Goal: Book appointment/travel/reservation

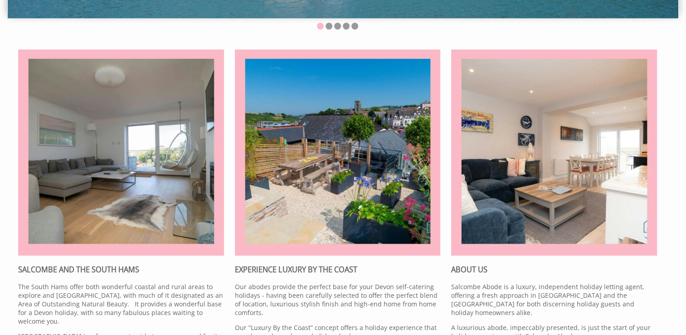
scroll to position [318, 0]
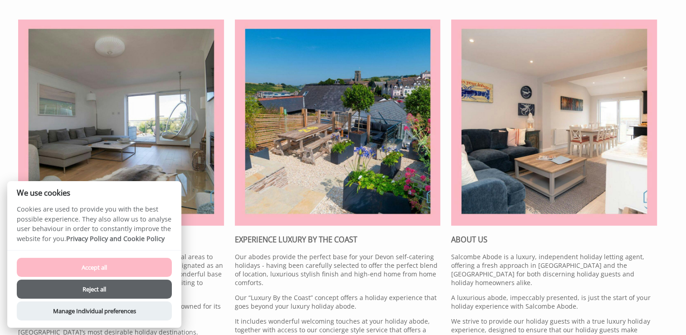
click at [120, 91] on img at bounding box center [121, 123] width 206 height 206
click at [105, 266] on button "Accept all" at bounding box center [94, 267] width 155 height 19
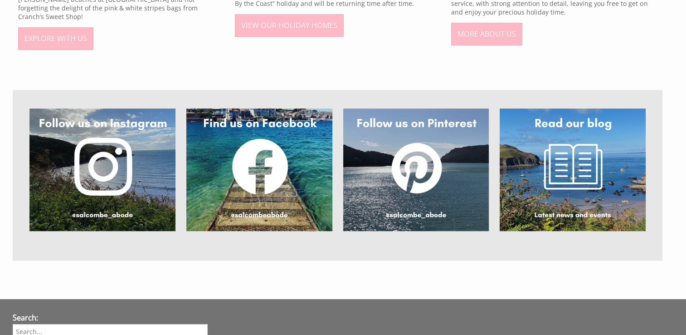
scroll to position [681, 0]
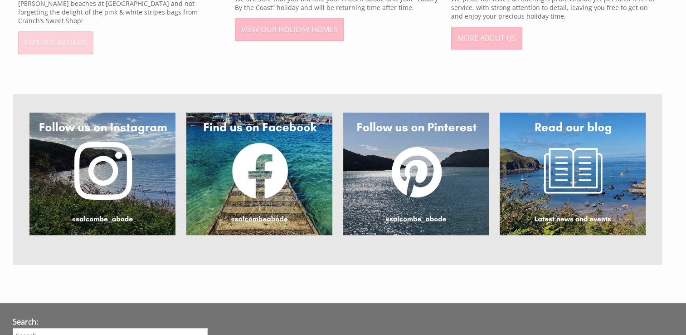
click at [49, 31] on link "EXPLORE WITH US" at bounding box center [55, 42] width 75 height 23
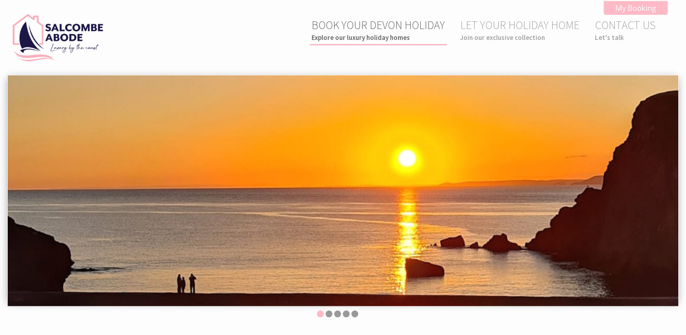
click at [322, 34] on small "Explore our luxury holiday homes" at bounding box center [378, 37] width 133 height 9
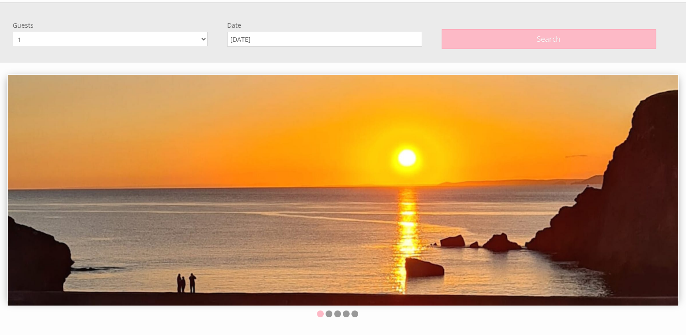
scroll to position [74, 0]
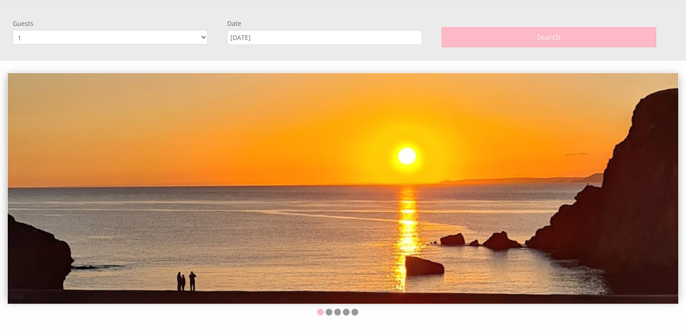
click at [203, 35] on select "1 2 3 4 5 6 7 8 9 10 11 12" at bounding box center [110, 37] width 195 height 15
select select "5"
click at [13, 30] on select "1 2 3 4 5 6 7 8 9 10 11 12" at bounding box center [110, 37] width 195 height 15
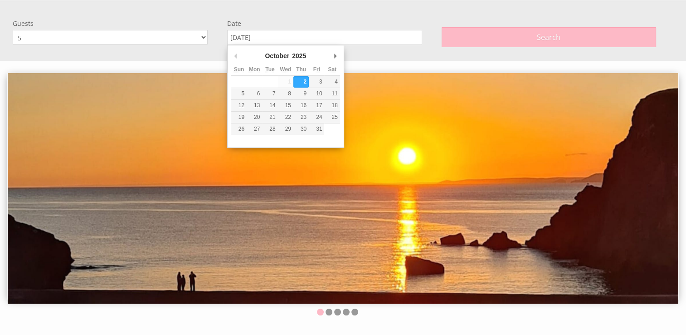
click at [245, 37] on input "[DATE]" at bounding box center [324, 37] width 195 height 15
type input "[DATE]"
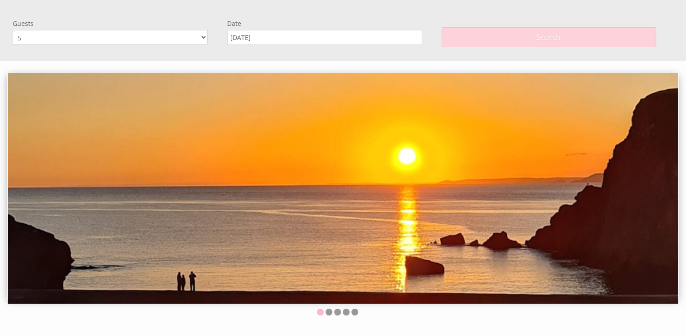
click at [529, 38] on button "Search" at bounding box center [549, 37] width 215 height 20
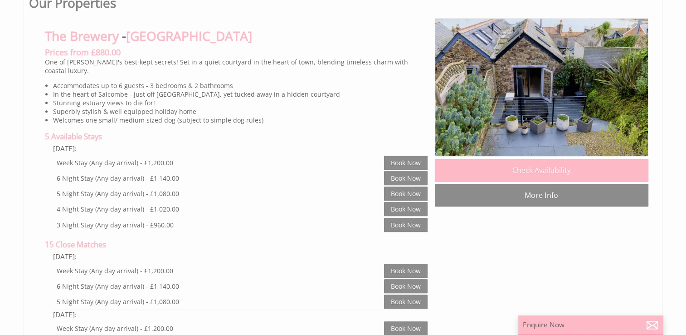
scroll to position [408, 0]
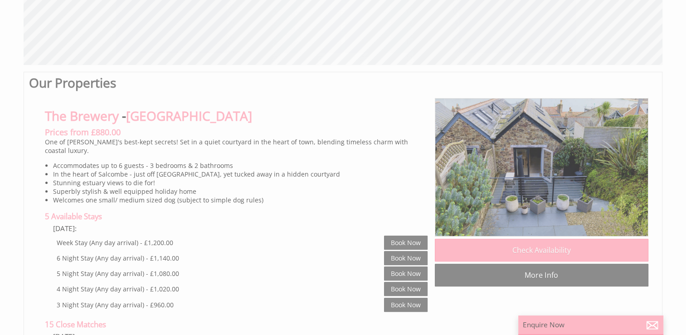
click at [536, 157] on img at bounding box center [542, 167] width 214 height 138
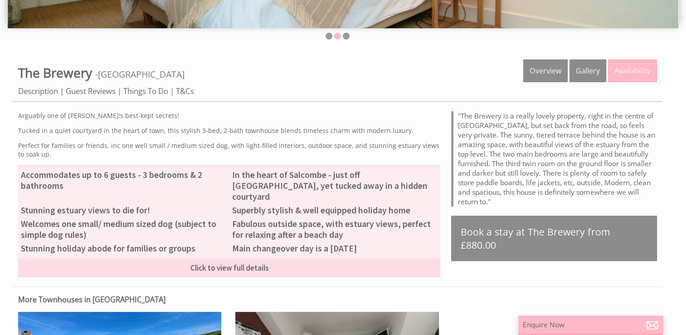
scroll to position [227, 0]
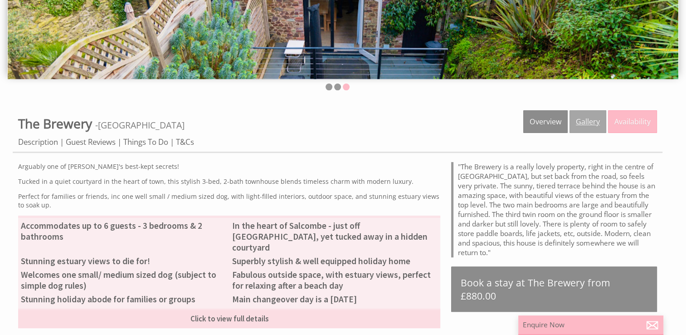
click at [588, 119] on link "Gallery" at bounding box center [588, 121] width 37 height 23
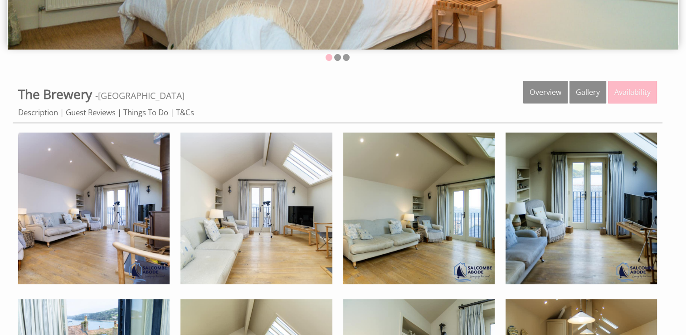
scroll to position [272, 0]
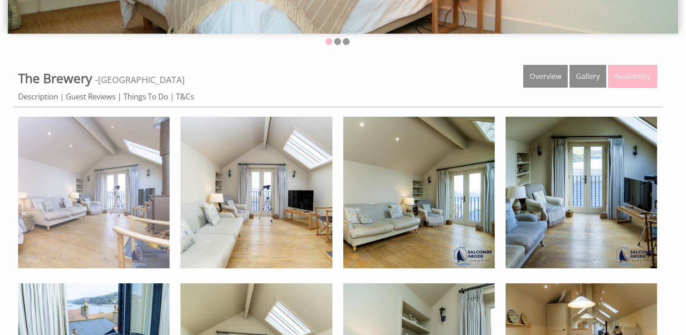
click at [102, 196] on img at bounding box center [94, 193] width 152 height 152
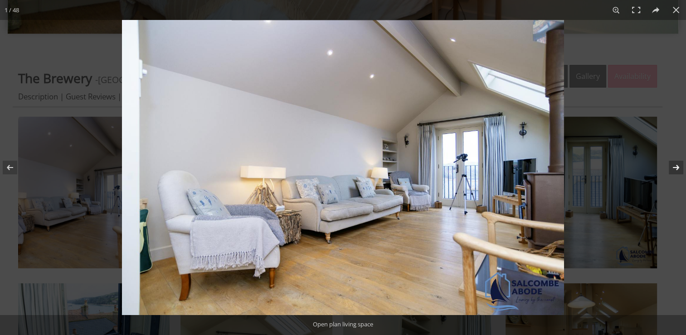
click at [680, 167] on button at bounding box center [671, 167] width 32 height 45
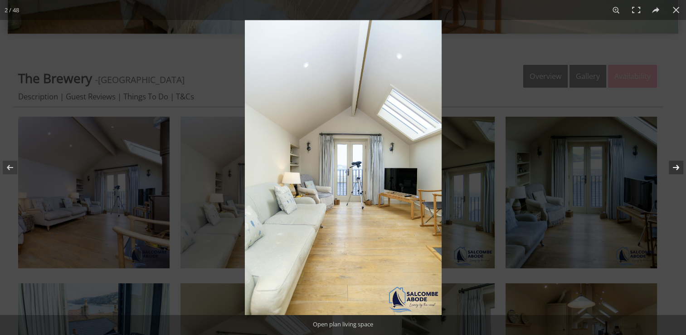
click at [680, 167] on button at bounding box center [671, 167] width 32 height 45
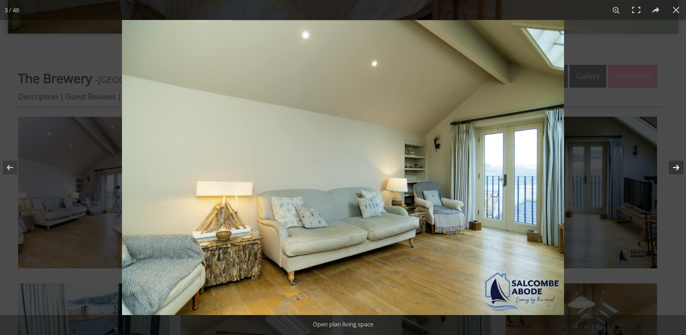
click at [680, 167] on button at bounding box center [671, 167] width 32 height 45
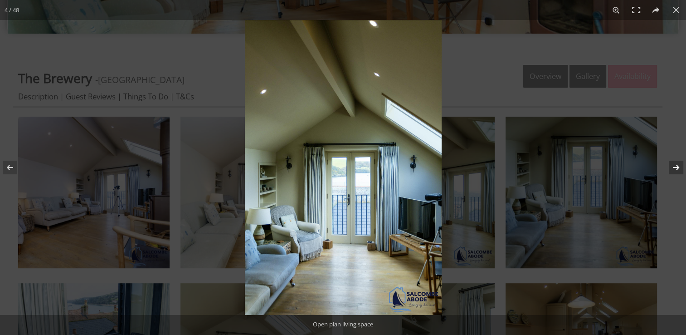
click at [680, 167] on button at bounding box center [671, 167] width 32 height 45
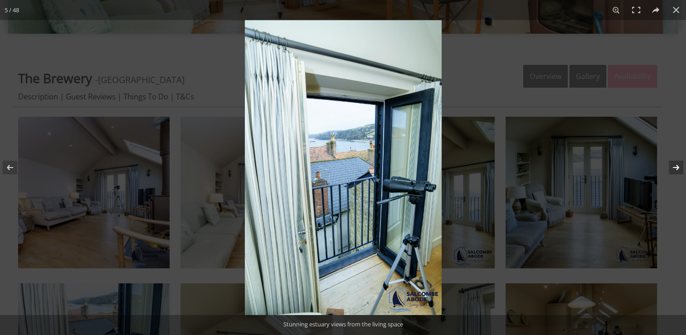
click at [680, 167] on button at bounding box center [671, 167] width 32 height 45
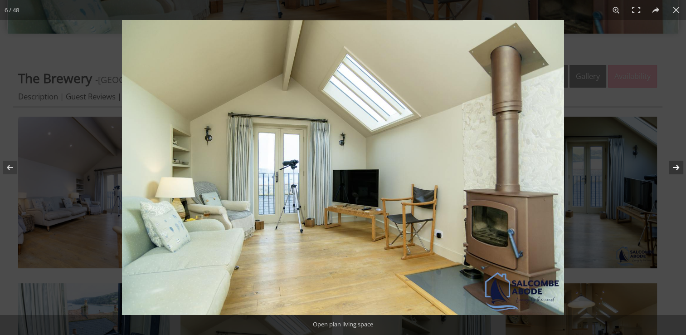
click at [680, 167] on button at bounding box center [671, 167] width 32 height 45
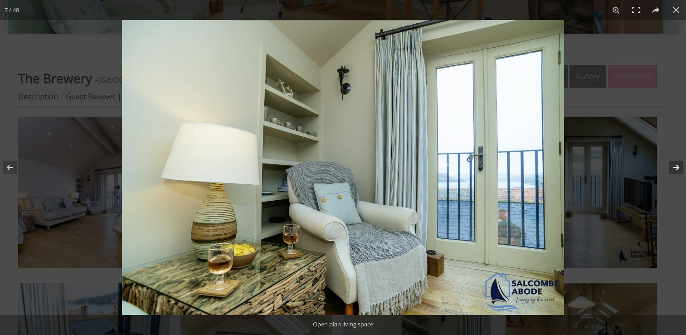
click at [680, 167] on button at bounding box center [671, 167] width 32 height 45
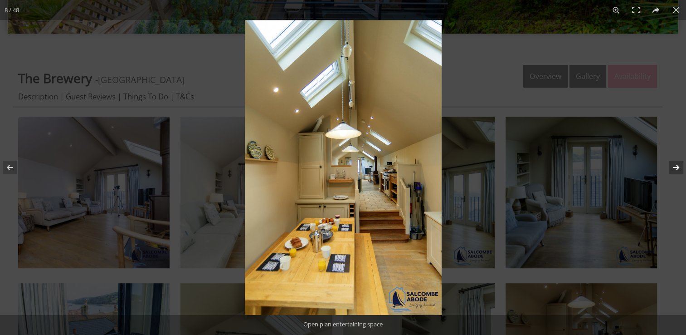
click at [680, 167] on button at bounding box center [671, 167] width 32 height 45
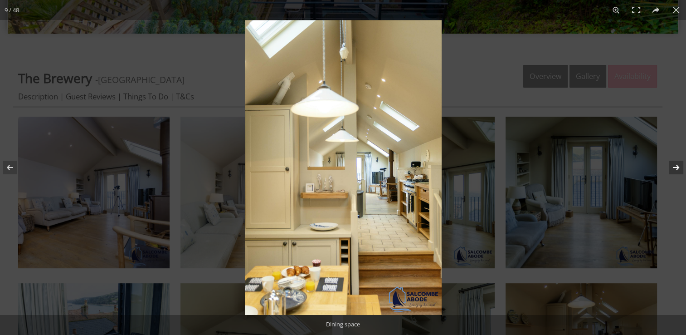
click at [680, 167] on button at bounding box center [671, 167] width 32 height 45
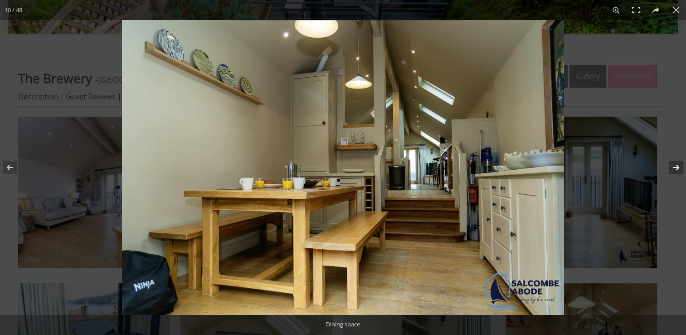
click at [680, 167] on button at bounding box center [671, 167] width 32 height 45
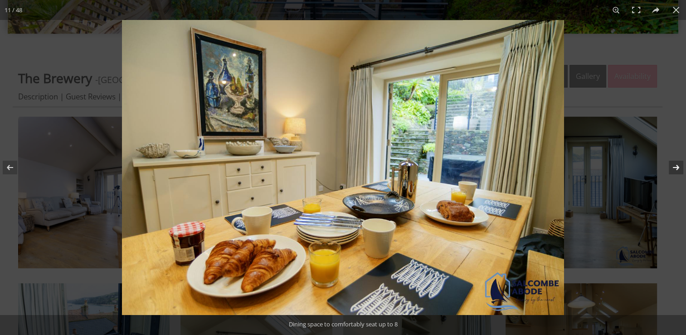
click at [680, 167] on button at bounding box center [671, 167] width 32 height 45
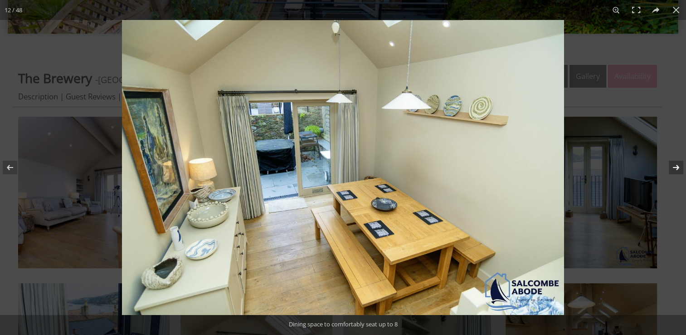
click at [680, 167] on button at bounding box center [671, 167] width 32 height 45
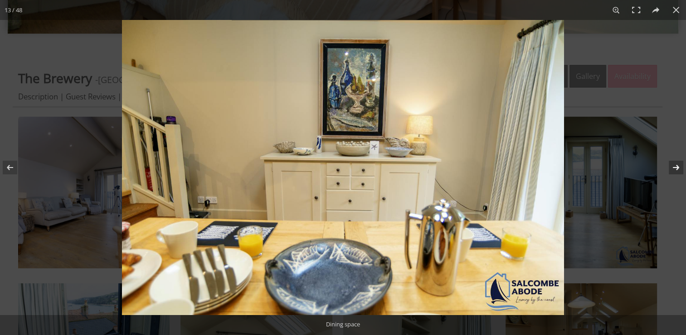
click at [680, 167] on button at bounding box center [671, 167] width 32 height 45
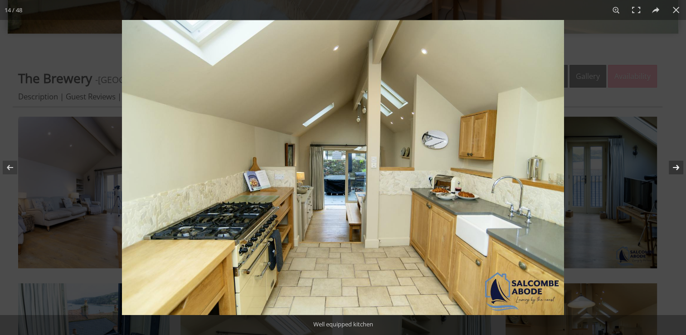
click at [680, 167] on button at bounding box center [671, 167] width 32 height 45
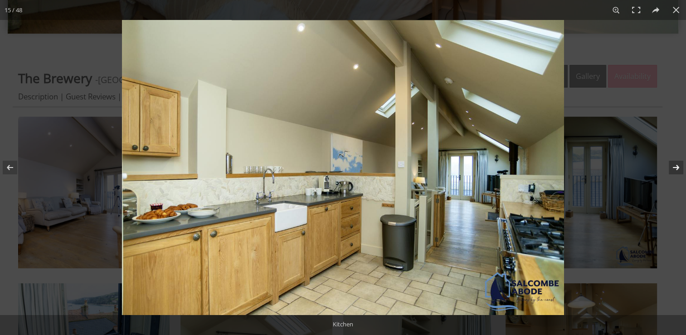
click at [680, 167] on button at bounding box center [671, 167] width 32 height 45
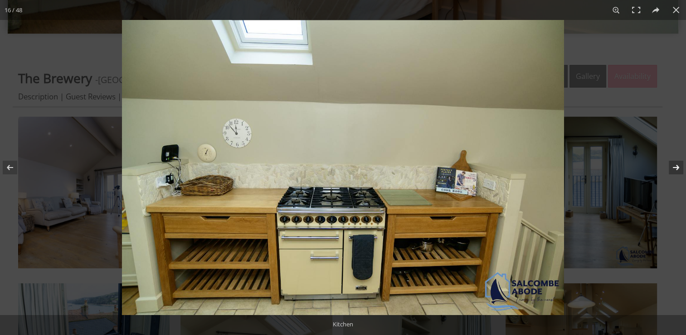
click at [680, 167] on button at bounding box center [671, 167] width 32 height 45
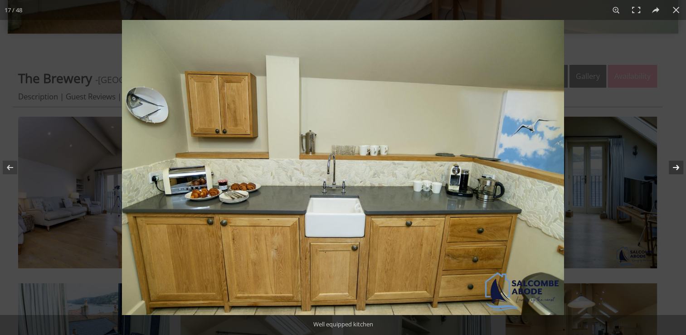
click at [680, 167] on button at bounding box center [671, 167] width 32 height 45
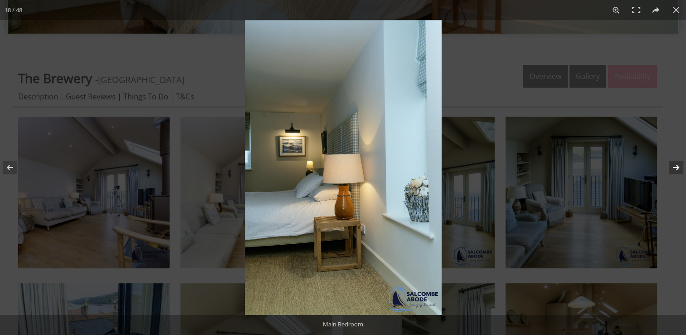
click at [680, 167] on button at bounding box center [671, 167] width 32 height 45
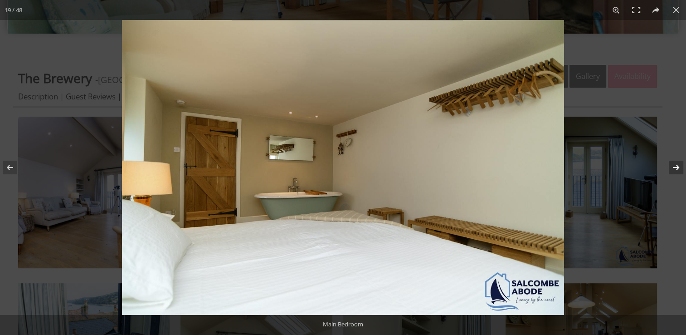
click at [680, 167] on button at bounding box center [671, 167] width 32 height 45
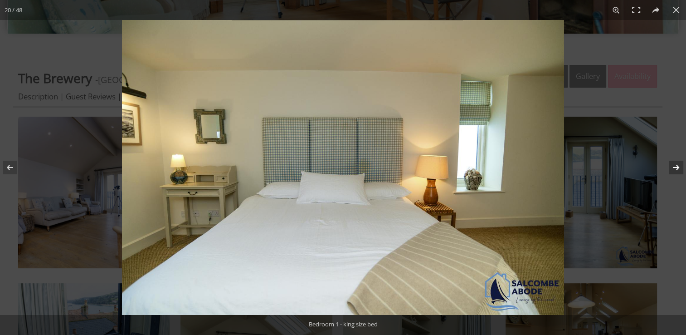
click at [680, 167] on button at bounding box center [671, 167] width 32 height 45
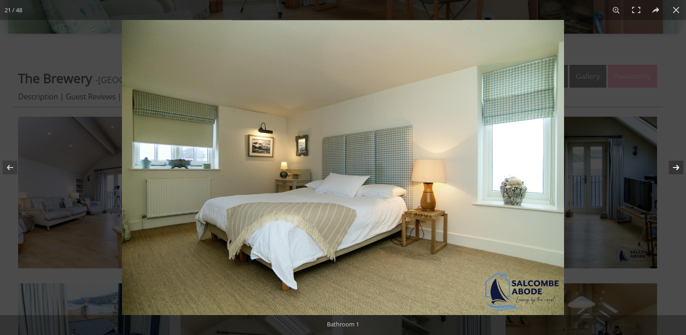
click at [680, 167] on button at bounding box center [671, 167] width 32 height 45
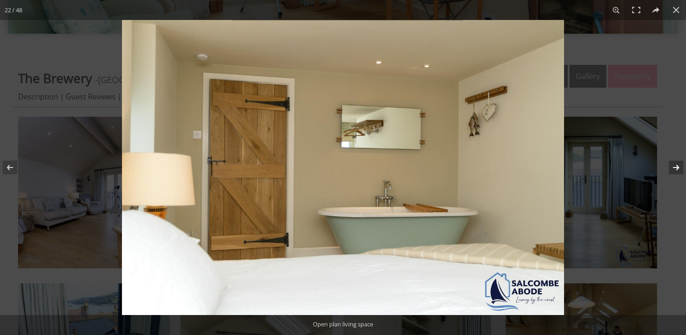
click at [680, 167] on button at bounding box center [671, 167] width 32 height 45
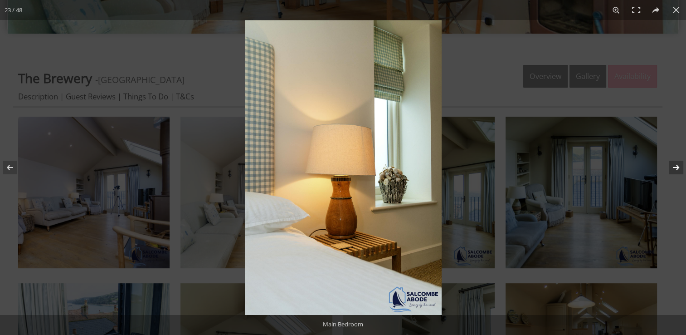
click at [680, 167] on button at bounding box center [671, 167] width 32 height 45
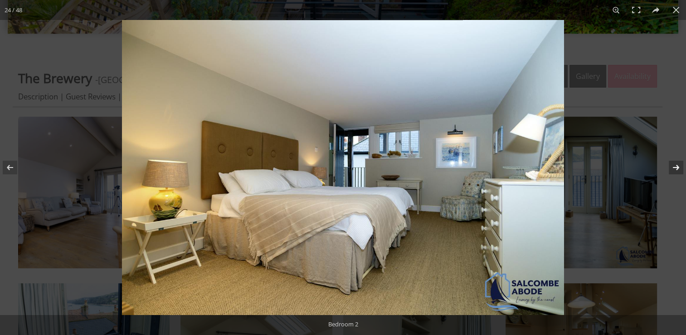
click at [680, 167] on button at bounding box center [671, 167] width 32 height 45
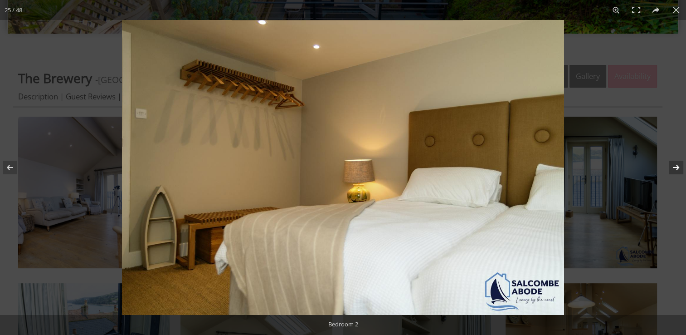
click at [680, 167] on button at bounding box center [671, 167] width 32 height 45
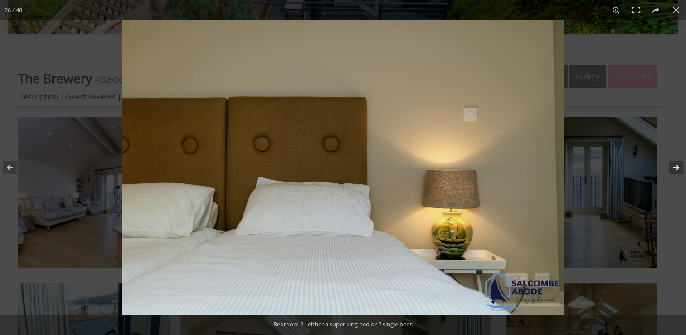
click at [680, 167] on button at bounding box center [671, 167] width 32 height 45
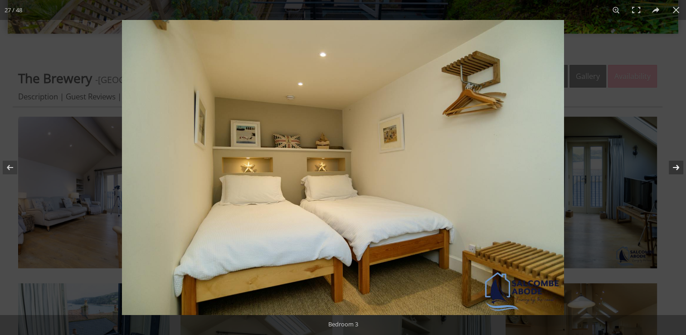
click at [680, 167] on button at bounding box center [671, 167] width 32 height 45
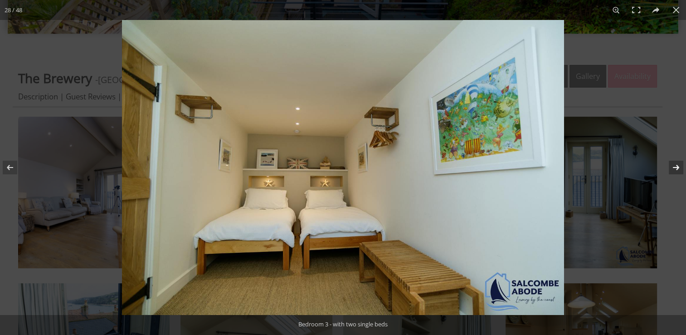
click at [680, 167] on button at bounding box center [671, 167] width 32 height 45
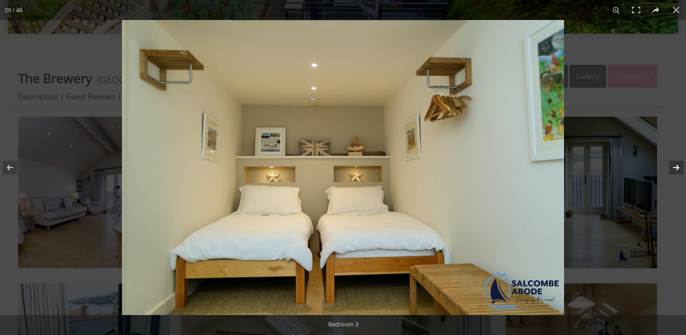
click at [680, 167] on button at bounding box center [671, 167] width 32 height 45
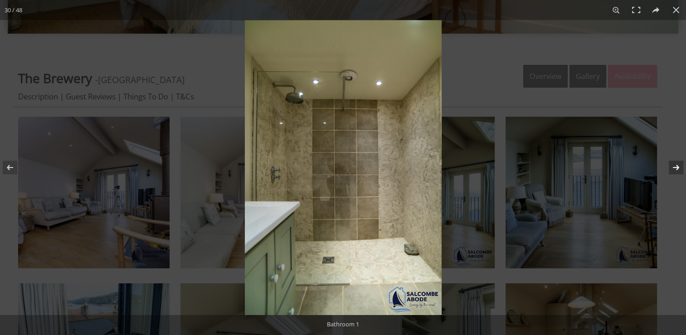
click at [680, 167] on button at bounding box center [671, 167] width 32 height 45
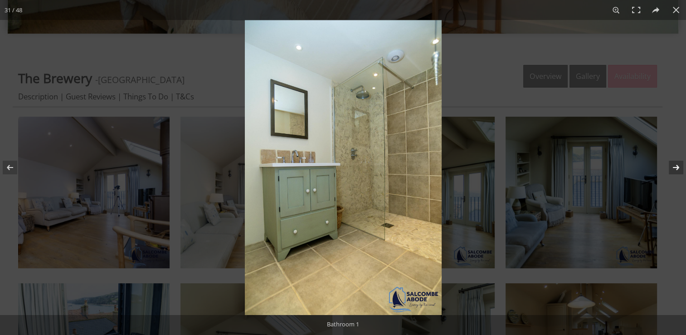
click at [680, 167] on button at bounding box center [671, 167] width 32 height 45
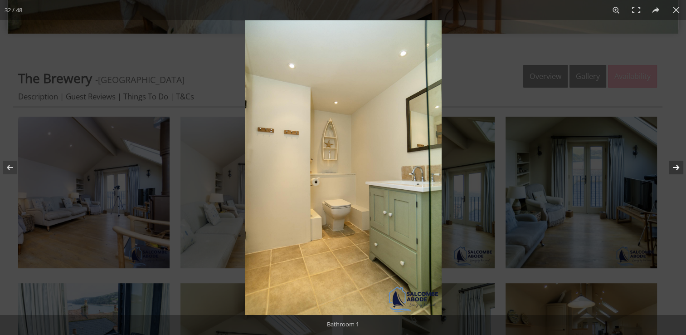
click at [680, 167] on button at bounding box center [671, 167] width 32 height 45
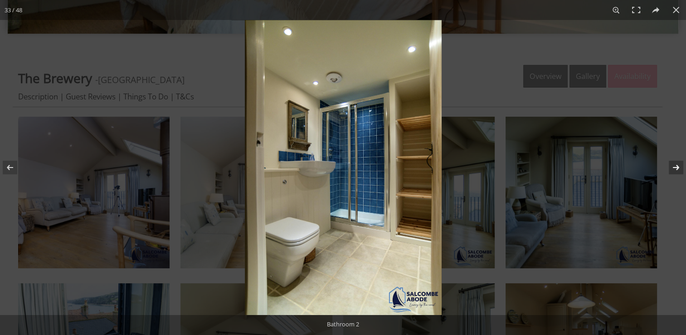
click at [680, 167] on button at bounding box center [671, 167] width 32 height 45
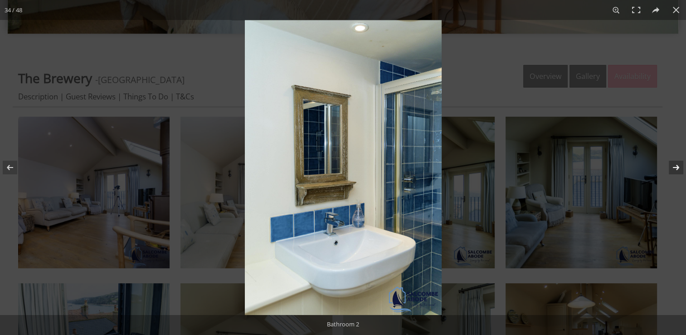
click at [680, 167] on button at bounding box center [671, 167] width 32 height 45
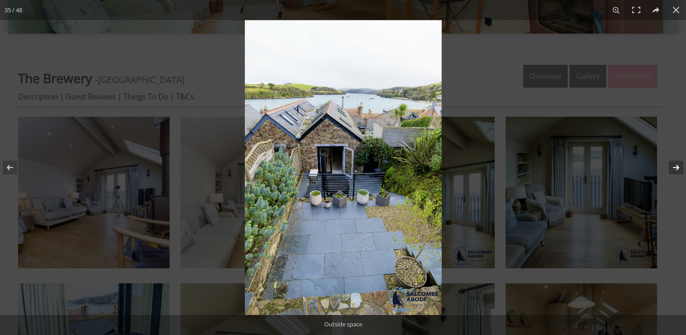
click at [680, 167] on button at bounding box center [671, 167] width 32 height 45
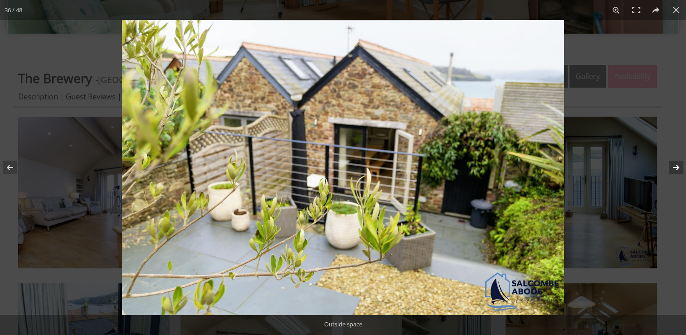
click at [680, 167] on button at bounding box center [671, 167] width 32 height 45
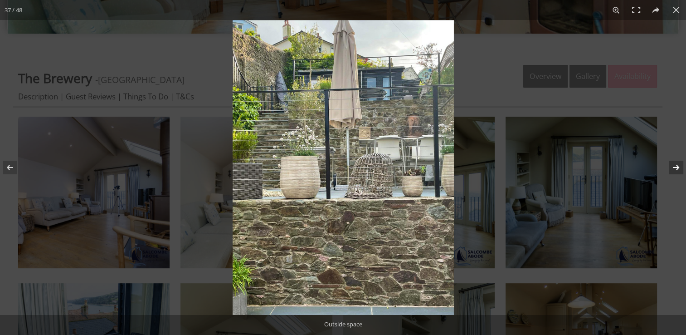
click at [680, 167] on button at bounding box center [671, 167] width 32 height 45
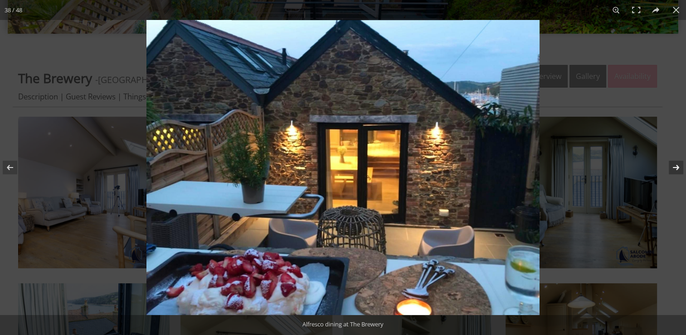
click at [680, 167] on button at bounding box center [671, 167] width 32 height 45
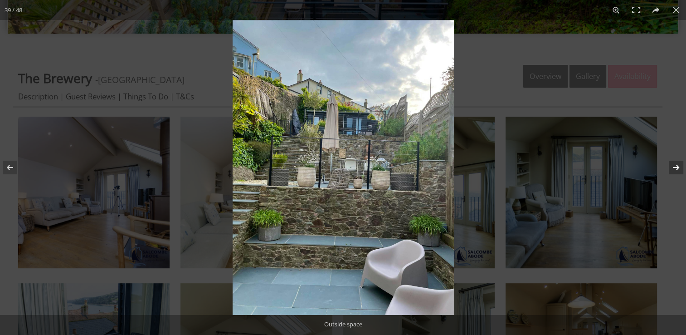
click at [680, 167] on button at bounding box center [671, 167] width 32 height 45
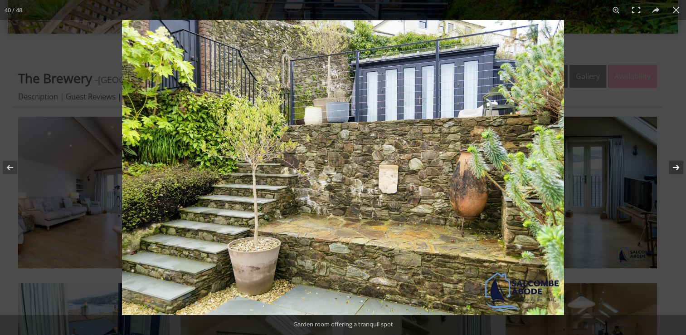
click at [680, 167] on button at bounding box center [671, 167] width 32 height 45
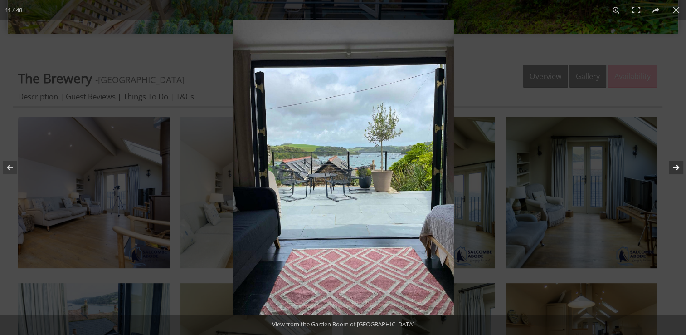
click at [680, 167] on button at bounding box center [671, 167] width 32 height 45
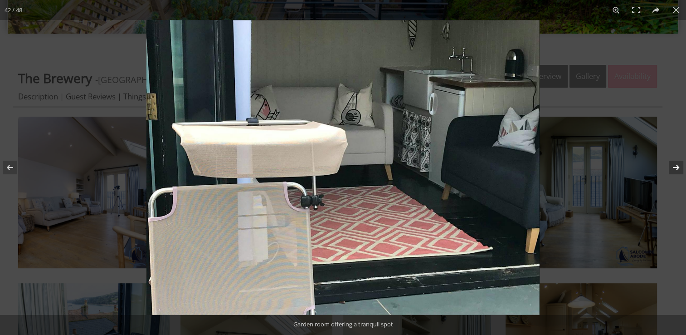
click at [680, 167] on button at bounding box center [671, 167] width 32 height 45
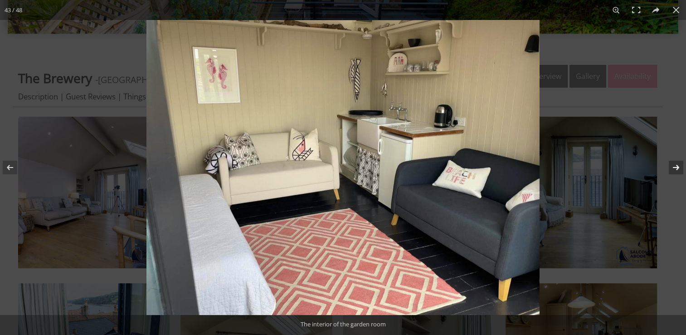
click at [680, 167] on button at bounding box center [671, 167] width 32 height 45
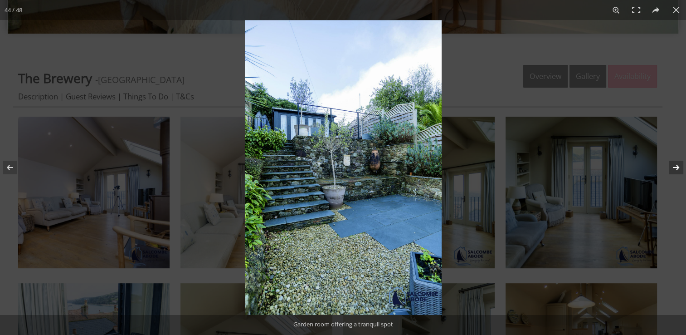
click at [680, 167] on button at bounding box center [671, 167] width 32 height 45
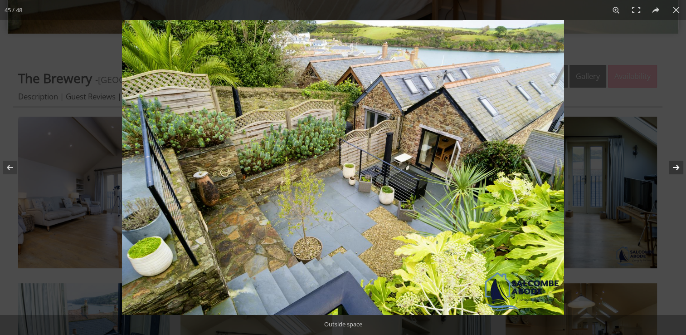
click at [680, 167] on button at bounding box center [671, 167] width 32 height 45
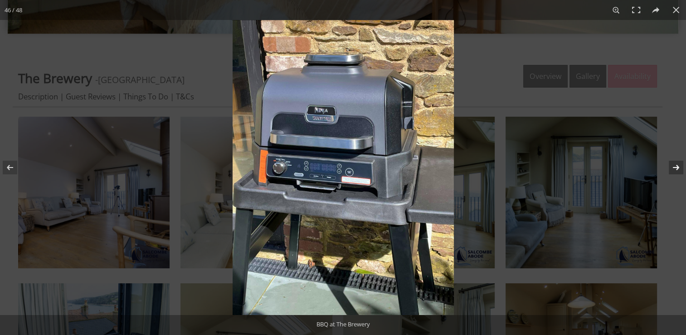
click at [680, 167] on button at bounding box center [671, 167] width 32 height 45
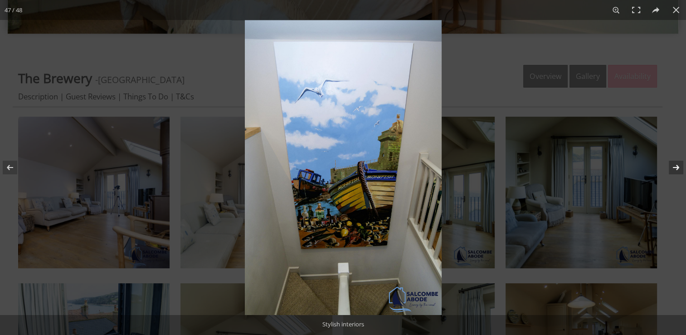
click at [680, 167] on button at bounding box center [671, 167] width 32 height 45
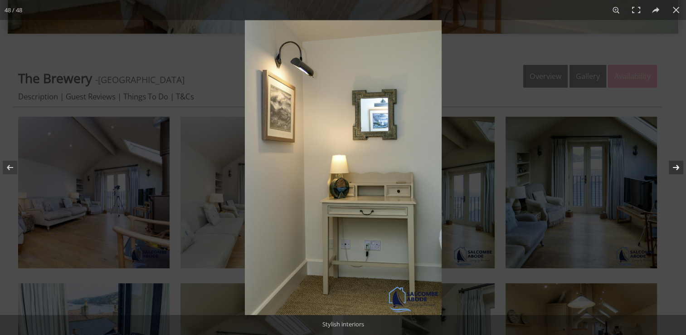
click at [680, 167] on button at bounding box center [671, 167] width 32 height 45
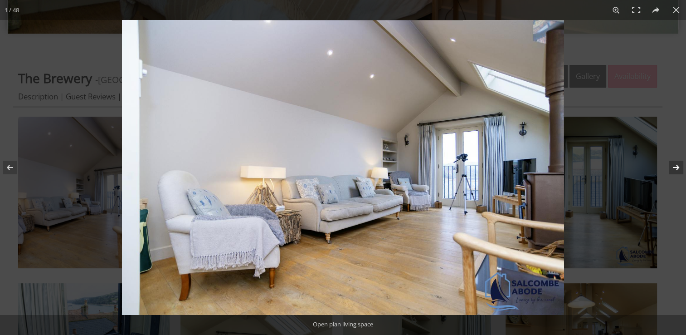
click at [680, 167] on button at bounding box center [671, 167] width 32 height 45
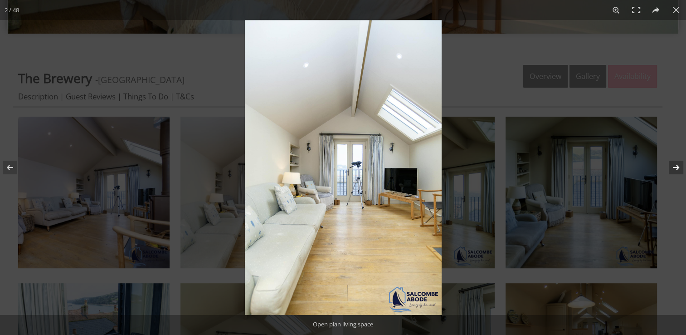
click at [680, 167] on button at bounding box center [671, 167] width 32 height 45
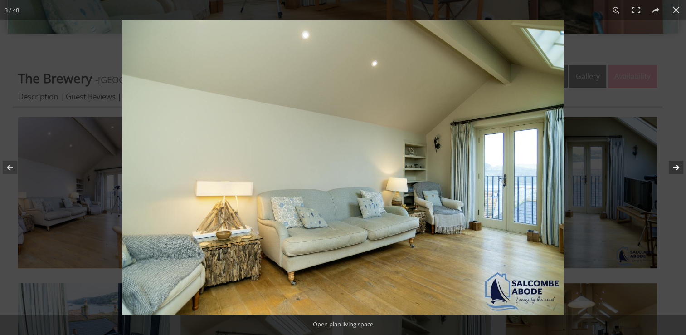
click at [680, 167] on button at bounding box center [671, 167] width 32 height 45
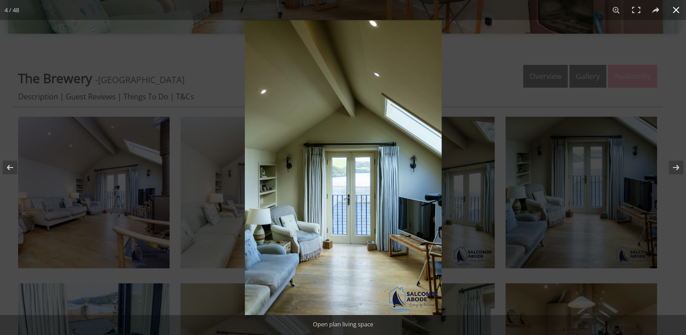
click at [678, 14] on button at bounding box center [676, 10] width 20 height 20
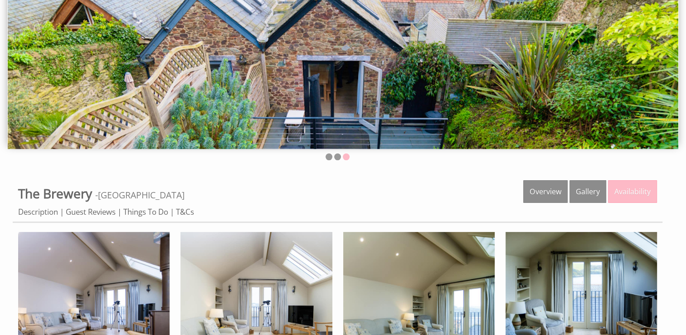
scroll to position [0, 0]
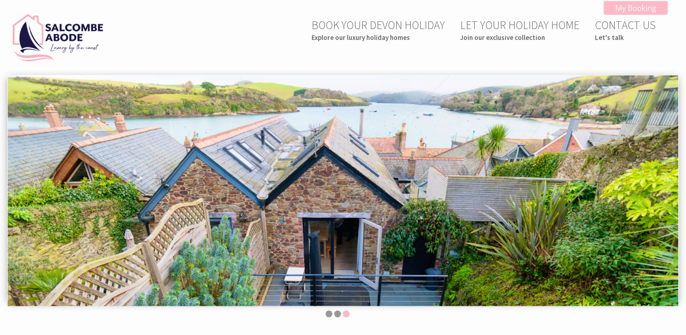
click at [291, 196] on img at bounding box center [343, 190] width 671 height 230
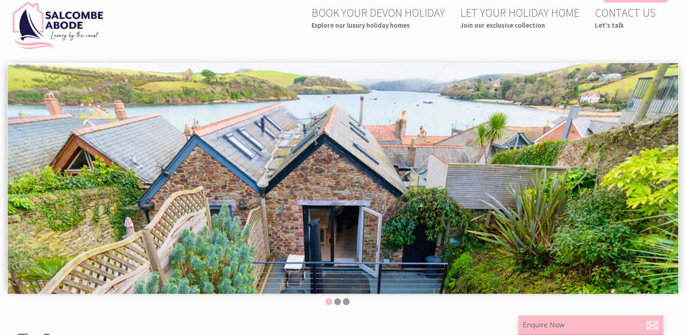
scroll to position [194, 0]
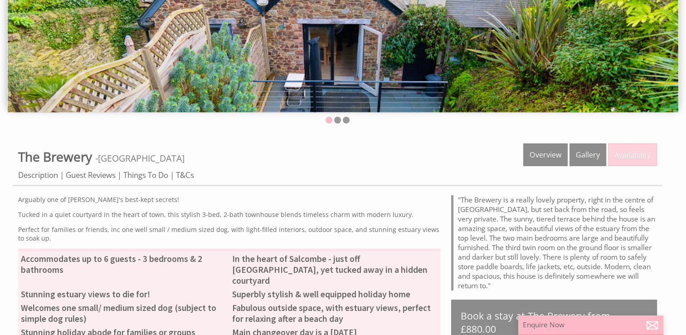
click at [642, 157] on link "Availability" at bounding box center [632, 154] width 49 height 23
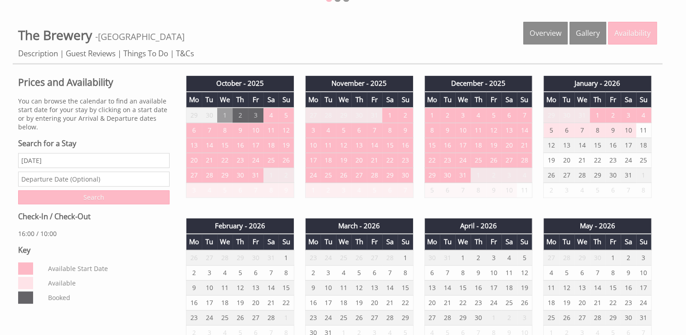
scroll to position [318, 0]
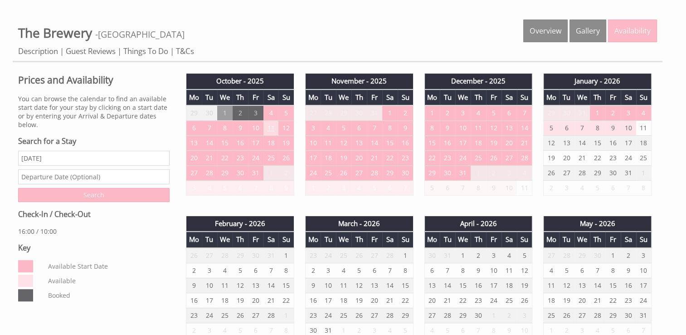
click at [272, 126] on td "11" at bounding box center [271, 128] width 15 height 15
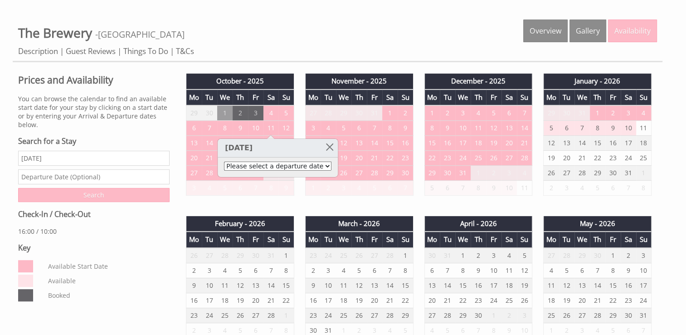
click at [274, 167] on select "Please select a departure date [DATE] - £960.00 [DATE] - £1,020.00 [DATE] - £1,…" at bounding box center [278, 166] width 108 height 9
select select "book/6667106"
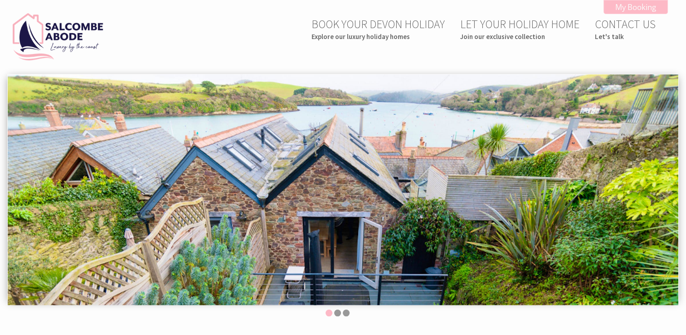
scroll to position [0, 0]
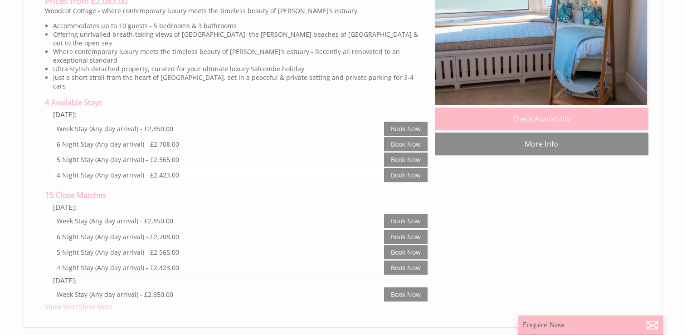
scroll to position [4038, 0]
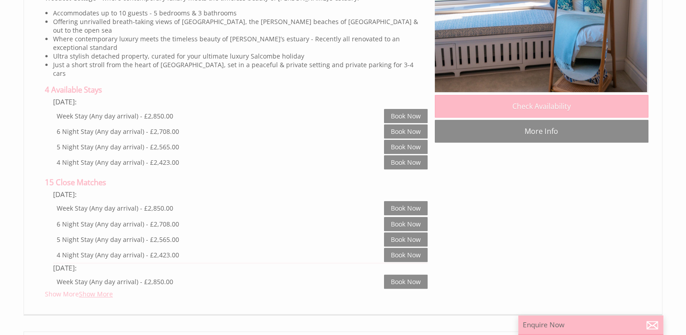
click at [106, 289] on link "Show More" at bounding box center [96, 293] width 34 height 9
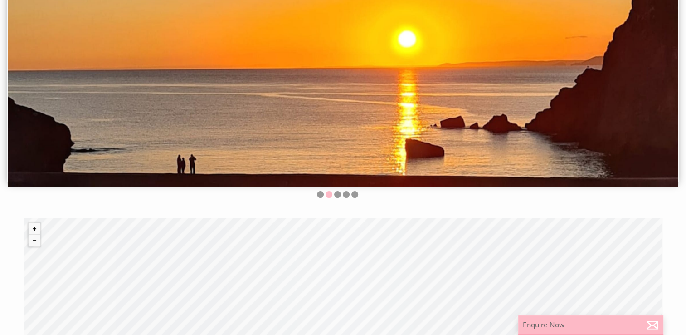
scroll to position [0, 0]
